Goal: Submit feedback/report problem

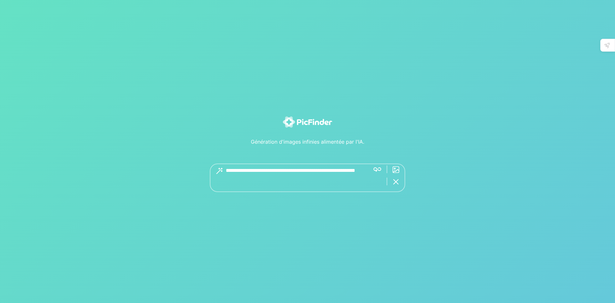
click at [306, 172] on textarea at bounding box center [295, 177] width 139 height 29
click at [271, 178] on textarea at bounding box center [295, 177] width 139 height 29
type textarea "**********"
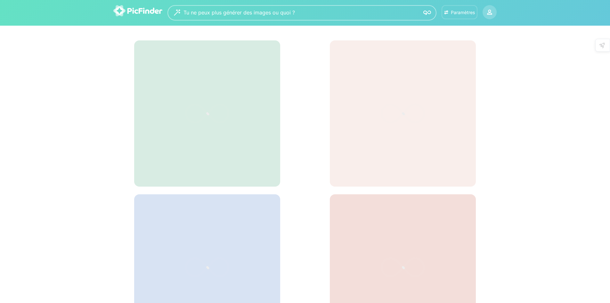
click at [457, 13] on font "Paramètres" at bounding box center [463, 12] width 24 height 5
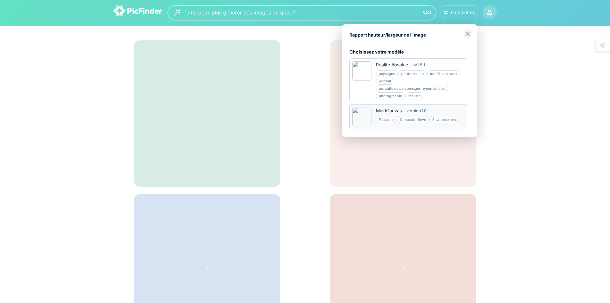
click at [369, 116] on img at bounding box center [361, 116] width 19 height 19
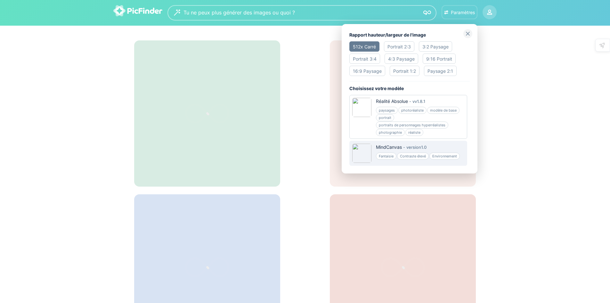
click at [399, 47] on font "Portrait 2:3" at bounding box center [399, 46] width 23 height 5
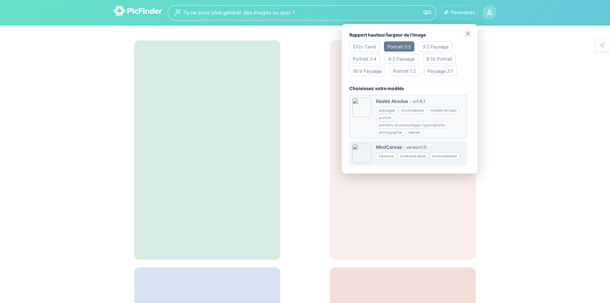
click at [398, 114] on div "paysages photoréaliste modèle de base portrait portraits de personnages hyperré…" at bounding box center [420, 120] width 88 height 29
click at [438, 146] on div "MindCanvas - version 1.0" at bounding box center [418, 147] width 85 height 7
click at [468, 32] on img at bounding box center [468, 33] width 9 height 9
